Goal: Task Accomplishment & Management: Use online tool/utility

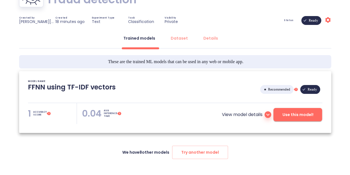
scroll to position [56, 0]
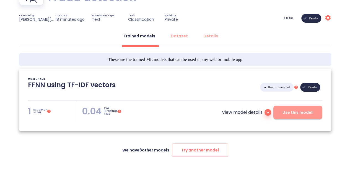
click at [287, 115] on span "Use this model!" at bounding box center [297, 112] width 31 height 7
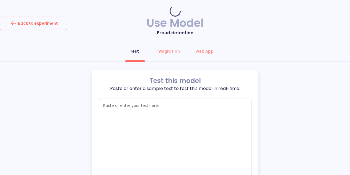
type textarea "x"
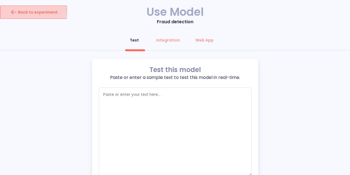
click at [29, 9] on div "Back to experiment" at bounding box center [33, 12] width 49 height 9
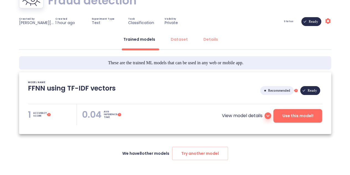
scroll to position [64, 0]
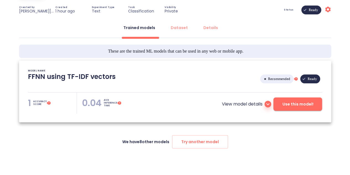
click at [251, 103] on p "View model details" at bounding box center [242, 104] width 41 height 7
click at [266, 104] on icon at bounding box center [268, 104] width 7 height 7
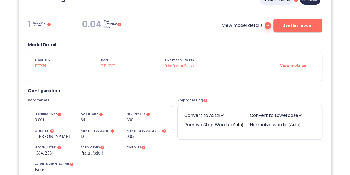
scroll to position [141, 0]
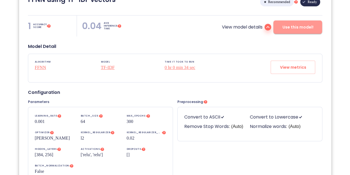
click at [294, 26] on span "Use this model!" at bounding box center [297, 27] width 31 height 7
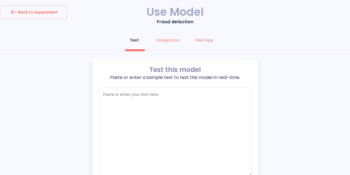
type textarea "x"
click at [173, 38] on div "Integration" at bounding box center [168, 40] width 24 height 6
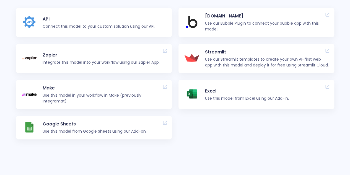
scroll to position [77, 0]
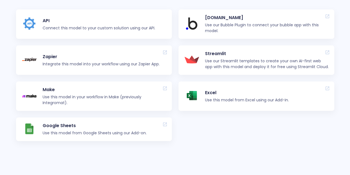
click at [84, 27] on p "Connect this model to your custom solution using our API." at bounding box center [99, 28] width 113 height 6
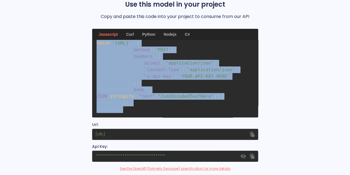
scroll to position [15, 0]
drag, startPoint x: 96, startPoint y: 46, endPoint x: 168, endPoint y: 119, distance: 101.9
click at [168, 119] on div "fetch ( '[URL]' , { method : 'POST' , headers : { accept : 'application/json' ,…" at bounding box center [175, 115] width 166 height 151
copy code "fetch ( '[URL]' , { method : 'POST' , headers : { accept : 'application/json' ,…"
click at [252, 134] on icon "button" at bounding box center [252, 133] width 4 height 5
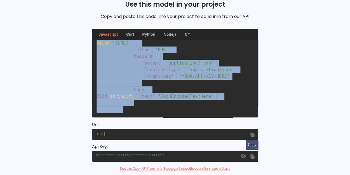
click at [253, 157] on icon "button" at bounding box center [252, 155] width 4 height 5
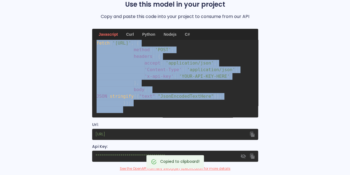
click at [299, 89] on div "Back Use this model in your project Copy and paste this code into your project …" at bounding box center [175, 87] width 350 height 206
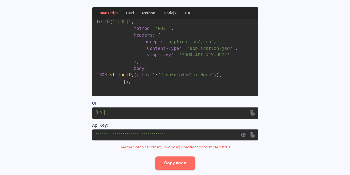
scroll to position [105, 0]
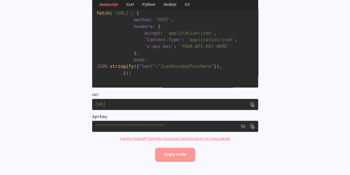
click at [179, 152] on span "Copy code" at bounding box center [175, 154] width 22 height 7
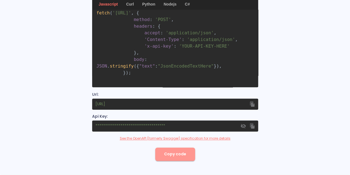
click at [186, 152] on button "Copy code" at bounding box center [175, 153] width 40 height 13
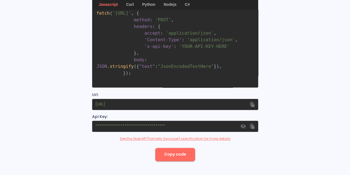
scroll to position [0, 0]
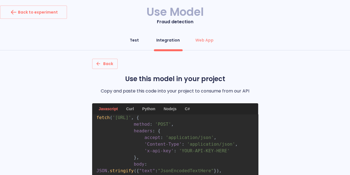
click at [133, 42] on div "Test" at bounding box center [134, 40] width 9 height 6
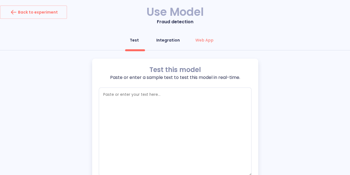
click at [169, 38] on div "Integration" at bounding box center [168, 40] width 24 height 6
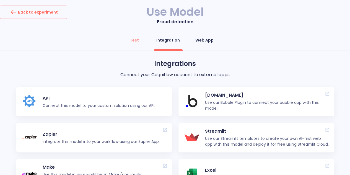
click at [210, 41] on div "Web App" at bounding box center [204, 40] width 18 height 6
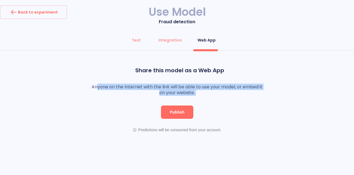
drag, startPoint x: 97, startPoint y: 83, endPoint x: 233, endPoint y: 106, distance: 138.0
click at [233, 106] on div "Share this model as a Web App Anyone on the Internet with the link will be able…" at bounding box center [177, 99] width 188 height 76
click at [233, 106] on div "Publish" at bounding box center [177, 111] width 177 height 13
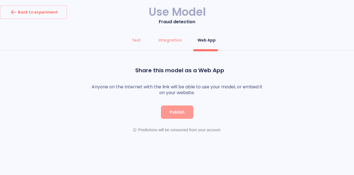
click at [184, 107] on button "Publish" at bounding box center [177, 111] width 32 height 13
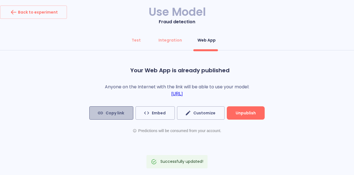
click at [127, 112] on button "Copy link" at bounding box center [111, 112] width 44 height 13
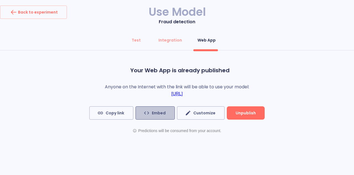
click at [157, 116] on span "Embed" at bounding box center [155, 113] width 21 height 7
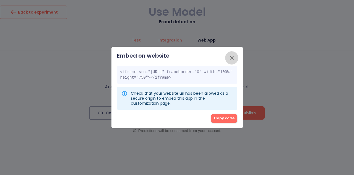
click at [232, 56] on icon "button" at bounding box center [232, 58] width 4 height 4
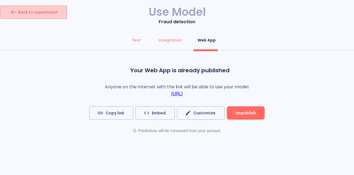
click at [43, 17] on button "Back to experiment" at bounding box center [33, 12] width 67 height 13
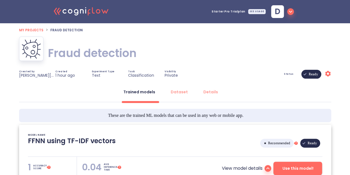
click at [289, 14] on icon "button" at bounding box center [290, 11] width 7 height 7
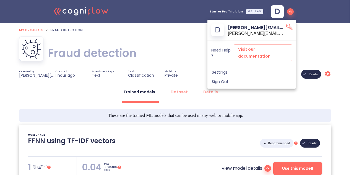
click at [188, 48] on div at bounding box center [177, 87] width 354 height 175
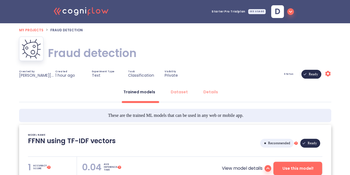
click at [328, 74] on icon "Settings" at bounding box center [328, 73] width 7 height 7
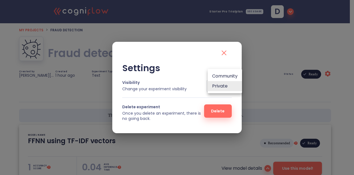
click at [225, 56] on div at bounding box center [177, 87] width 354 height 175
click at [221, 50] on icon "close" at bounding box center [224, 52] width 9 height 9
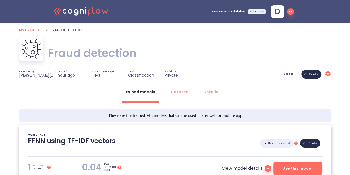
click at [79, 12] on icon ".cls-1{fill:#141624;}.cls-2{fill:#eb5e60;}.cls-3{fill:none;stroke:#eb5e60;strok…" at bounding box center [81, 10] width 61 height 17
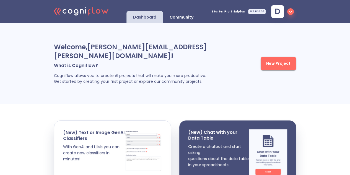
click at [17, 6] on div ".cls-1{fill:#141624;}.cls-2{fill:#eb5e60;}.cls-3{fill:none;stroke:#eb5e60;strok…" at bounding box center [175, 11] width 350 height 23
click at [55, 14] on icon ".cls-1{fill:#141624;}.cls-2{fill:#eb5e60;}.cls-3{fill:none;stroke:#eb5e60;strok…" at bounding box center [81, 10] width 61 height 17
click at [57, 12] on polyline at bounding box center [58, 11] width 2 height 6
click at [82, 16] on icon ".cls-1{fill:#141624;}.cls-2{fill:#eb5e60;}.cls-3{fill:none;stroke:#eb5e60;strok…" at bounding box center [81, 10] width 61 height 17
click at [176, 14] on div "Community" at bounding box center [181, 17] width 37 height 12
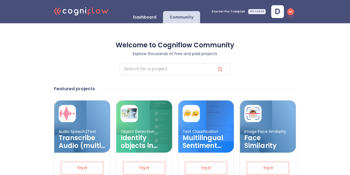
click at [147, 17] on p "Dashboard" at bounding box center [144, 17] width 23 height 5
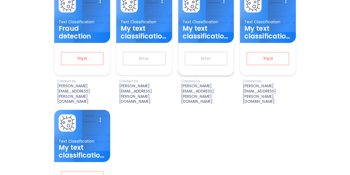
scroll to position [392, 0]
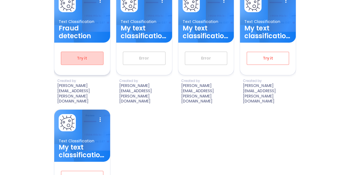
click at [89, 55] on span "Try it" at bounding box center [82, 58] width 24 height 7
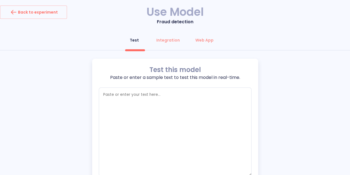
type textarea "x"
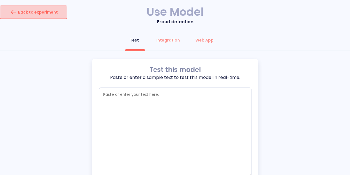
click at [39, 12] on div "Back to experiment" at bounding box center [33, 12] width 49 height 9
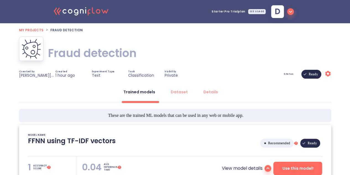
type textarea "[[DATE] 20:51:38]- Starting with download required files from shared storage [[…"
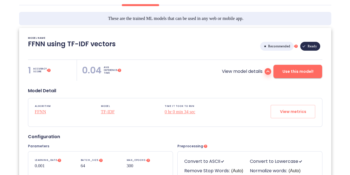
scroll to position [96, 0]
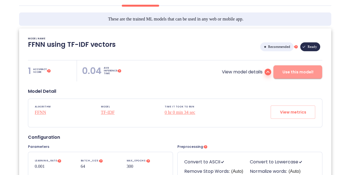
click at [297, 69] on span "Use this model!" at bounding box center [297, 72] width 31 height 7
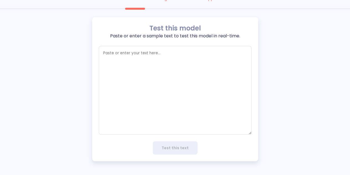
scroll to position [42, 0]
type textarea "x"
click at [159, 84] on textarea "empty textarea" at bounding box center [175, 90] width 153 height 89
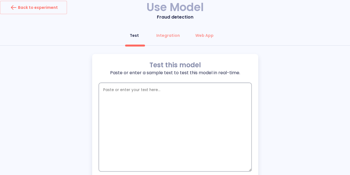
scroll to position [0, 0]
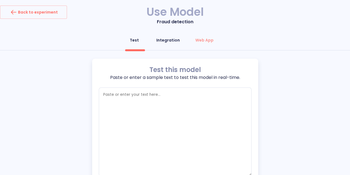
click at [165, 42] on div "Integration" at bounding box center [168, 40] width 24 height 6
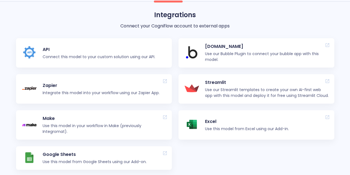
scroll to position [49, 0]
click at [39, 52] on div at bounding box center [29, 52] width 27 height 13
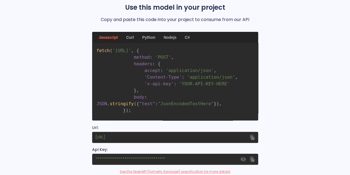
scroll to position [105, 0]
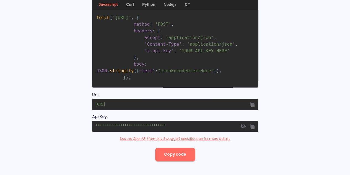
click at [166, 3] on div "Nodejs" at bounding box center [170, 4] width 20 height 11
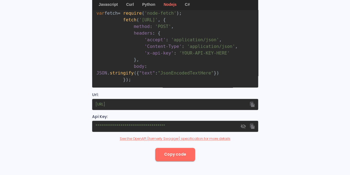
scroll to position [0, 0]
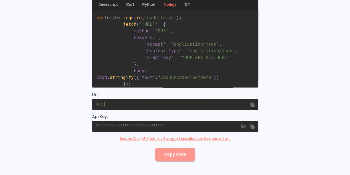
click at [180, 156] on span "Copy code" at bounding box center [175, 154] width 22 height 7
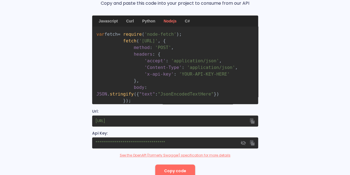
click at [155, 22] on div "Python" at bounding box center [149, 20] width 20 height 11
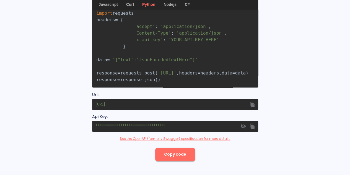
scroll to position [0, 0]
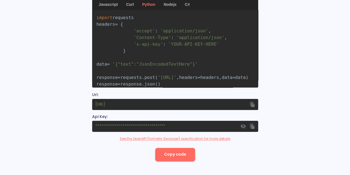
click at [131, 3] on div "Curl" at bounding box center [130, 4] width 14 height 11
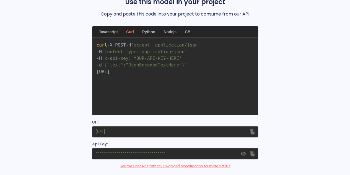
click at [109, 30] on div "Javascript" at bounding box center [108, 31] width 26 height 11
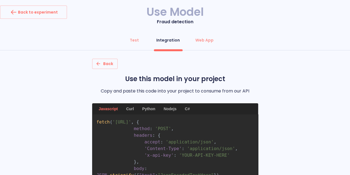
click at [128, 108] on div "Curl" at bounding box center [130, 108] width 14 height 11
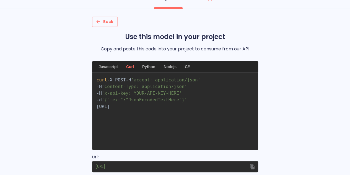
scroll to position [0, 2]
drag, startPoint x: 94, startPoint y: 119, endPoint x: 164, endPoint y: 130, distance: 71.1
click at [164, 130] on pre "curl -X POST -H 'accept: application/json' -H 'Content-Type: application/json' …" at bounding box center [175, 110] width 166 height 77
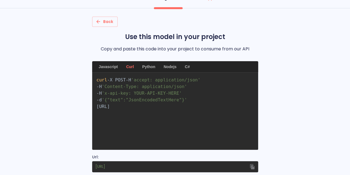
drag, startPoint x: 161, startPoint y: 127, endPoint x: 86, endPoint y: 121, distance: 75.4
click at [86, 121] on div "Back Use this model in your project Copy and paste this code into your project …" at bounding box center [175, 120] width 350 height 206
copy span "[URL]"
click at [248, 32] on p "Use this model in your project" at bounding box center [175, 36] width 166 height 9
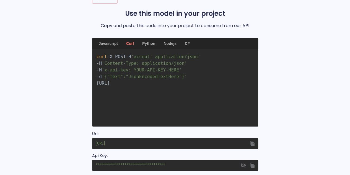
scroll to position [63, 0]
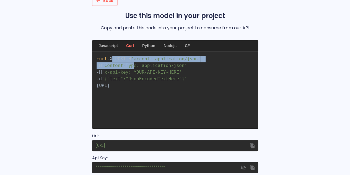
drag, startPoint x: 114, startPoint y: 61, endPoint x: 156, endPoint y: 72, distance: 43.5
click at [156, 72] on code "curl -X POST -H 'accept: application/json' -H 'Content-Type: application/json' …" at bounding box center [150, 72] width 107 height 32
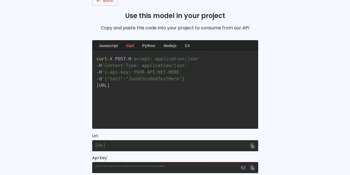
click at [128, 81] on span "'{"text":"JsonEncodedTextHere"}'" at bounding box center [144, 78] width 85 height 5
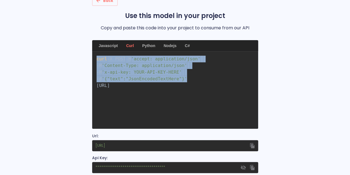
drag, startPoint x: 96, startPoint y: 57, endPoint x: 206, endPoint y: 86, distance: 114.2
click at [203, 86] on code "curl -X POST -H 'accept: application/json' -H 'Content-Type: application/json' …" at bounding box center [150, 72] width 107 height 32
copy code "curl -X POST -H 'accept: application/json' -H 'Content-Type: application/json' …"
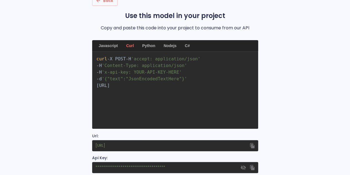
click at [181, 46] on div "C#" at bounding box center [187, 45] width 12 height 11
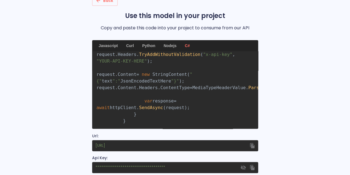
scroll to position [82, 0]
drag, startPoint x: 137, startPoint y: 47, endPoint x: 127, endPoint y: 47, distance: 9.4
click at [127, 47] on div "Javascript Curl Python Nodejs C#" at bounding box center [175, 45] width 166 height 11
click at [127, 47] on div "Curl" at bounding box center [130, 45] width 14 height 11
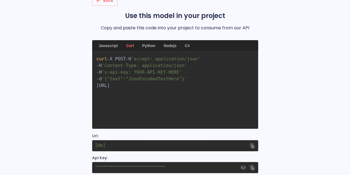
click at [107, 45] on div "Javascript" at bounding box center [108, 45] width 26 height 11
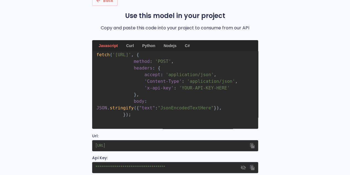
scroll to position [4, 0]
